Goal: Answer question/provide support: Share knowledge or assist other users

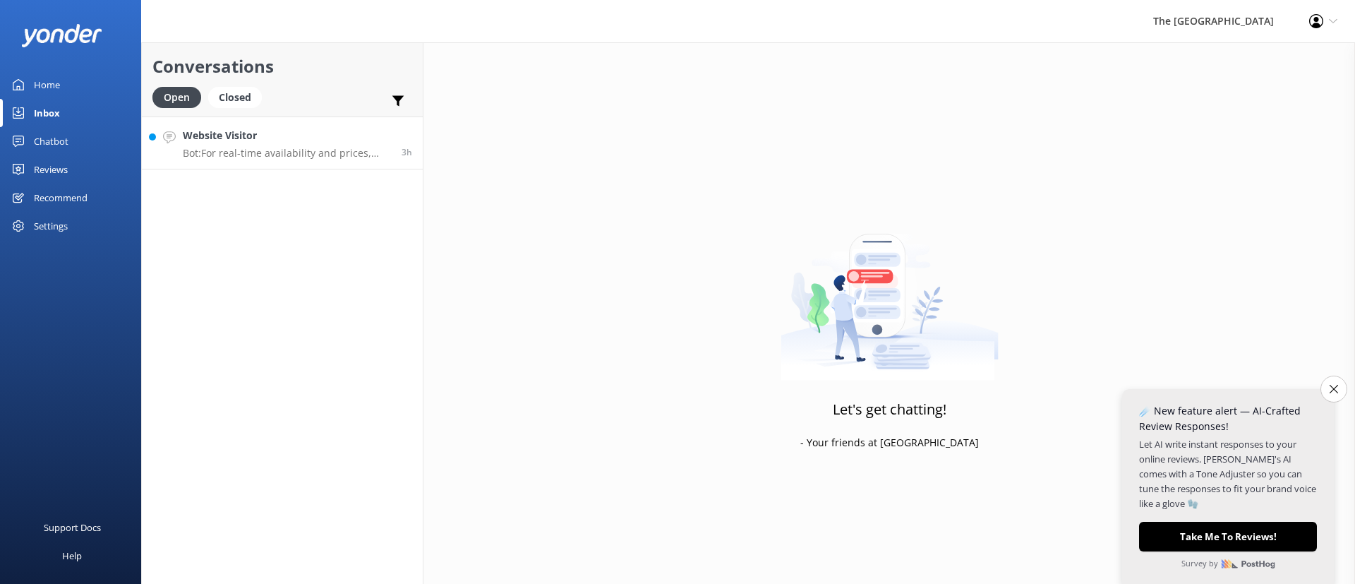
drag, startPoint x: 0, startPoint y: 0, endPoint x: 243, endPoint y: 159, distance: 290.4
click at [243, 159] on link "Website Visitor Bot: For real-time availability and prices, please visit [URL][…" at bounding box center [282, 142] width 281 height 53
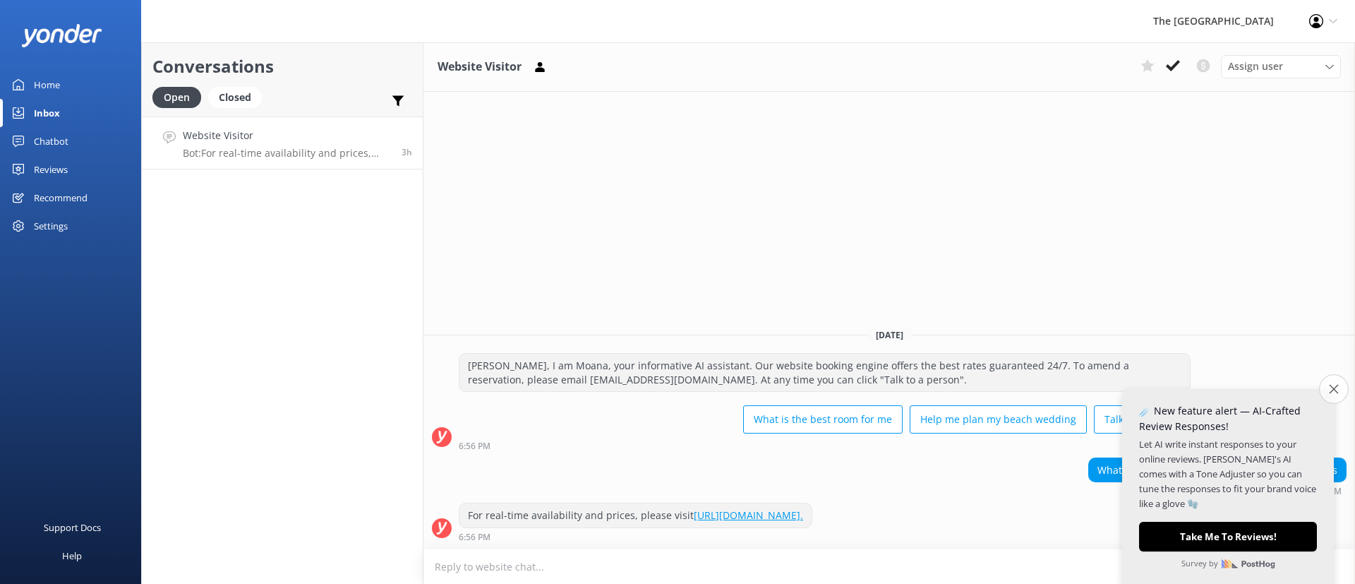
click at [1329, 389] on icon "Close survey" at bounding box center [1333, 388] width 9 height 9
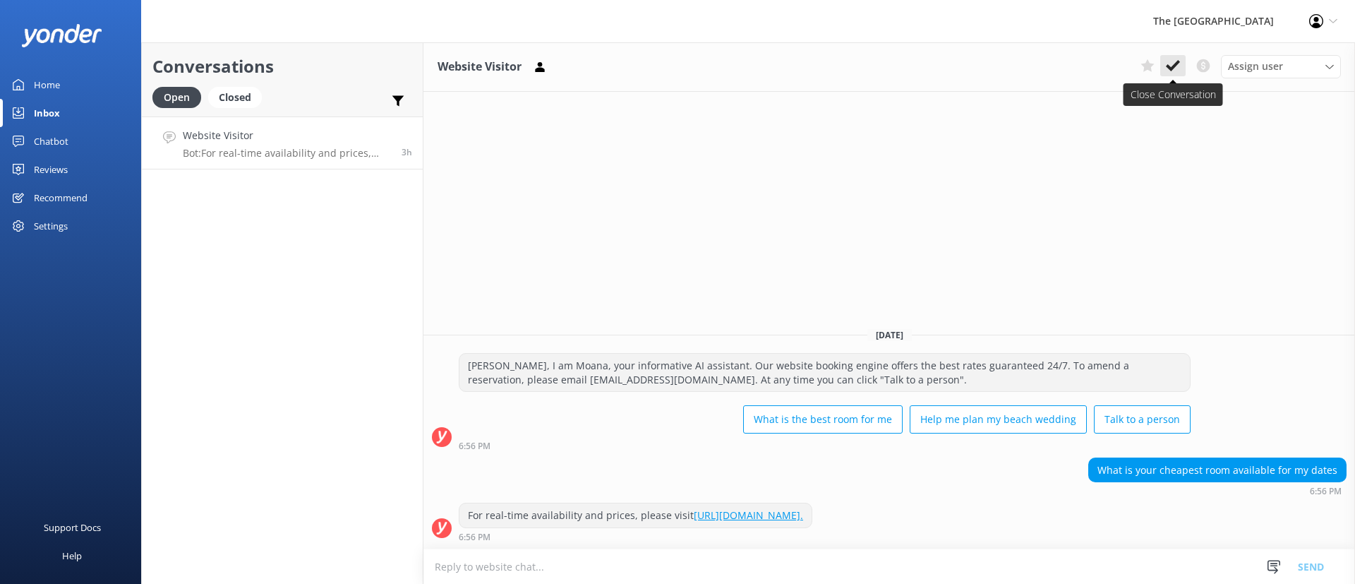
click at [1169, 70] on icon at bounding box center [1173, 66] width 14 height 14
